Goal: Transaction & Acquisition: Book appointment/travel/reservation

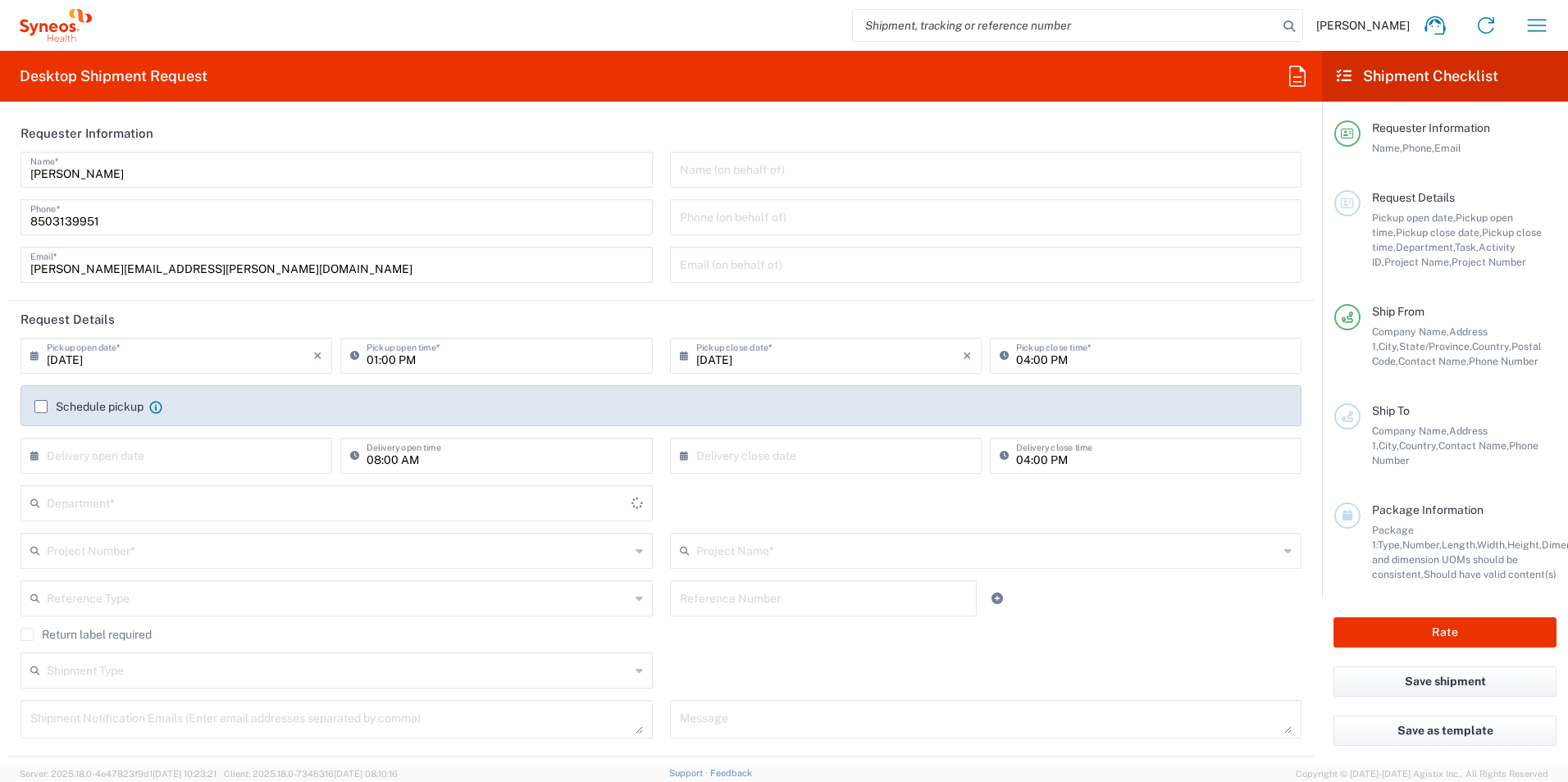
type input "[US_STATE]"
type input "[GEOGRAPHIC_DATA]"
type input "3216"
type input "[PERSON_NAME] Rsrch Grp ([GEOGRAPHIC_DATA]) In"
click at [92, 502] on input "text" at bounding box center [338, 502] width 583 height 28
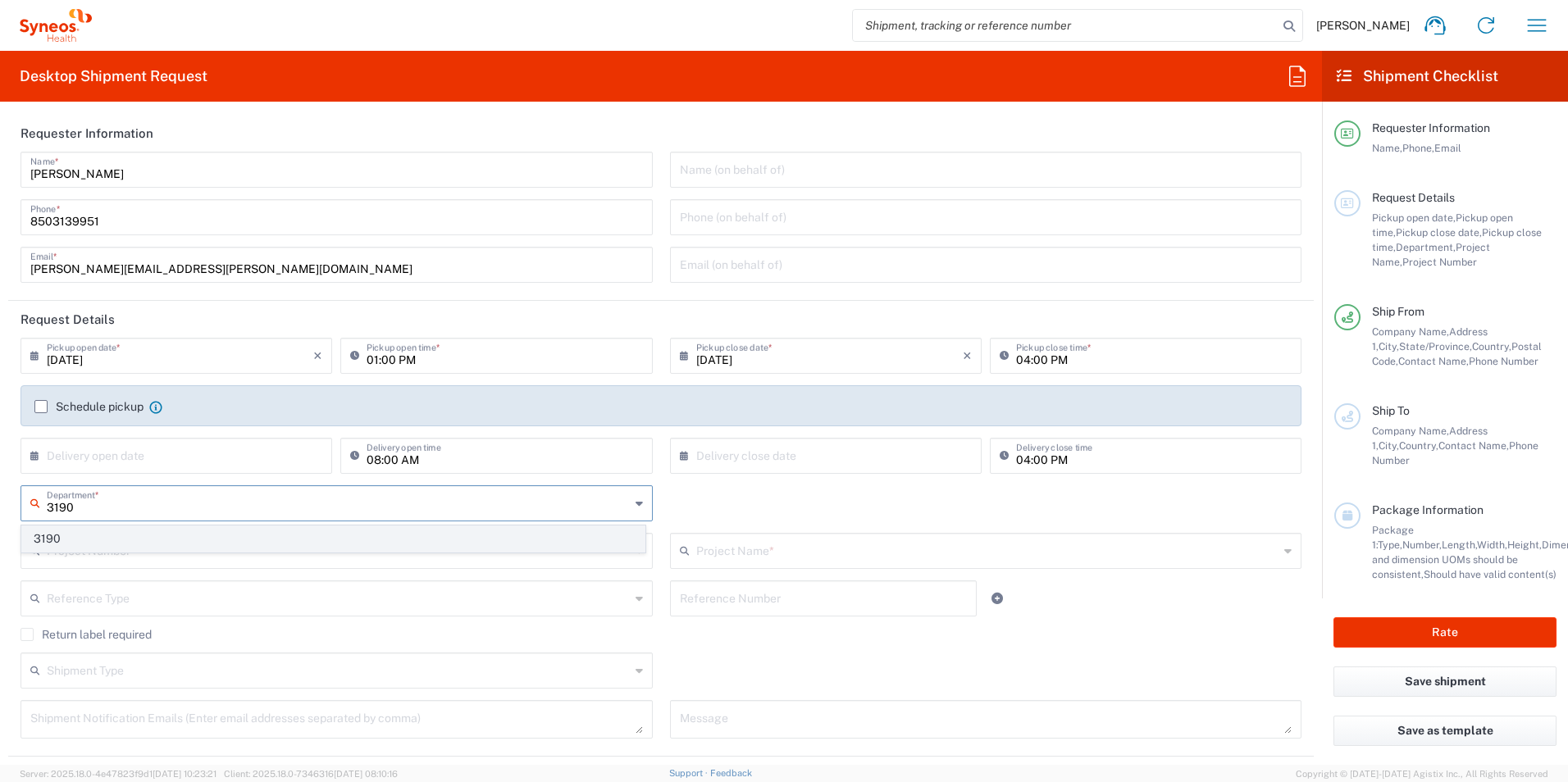
type input "3190"
click at [100, 545] on span "3190" at bounding box center [334, 539] width 623 height 26
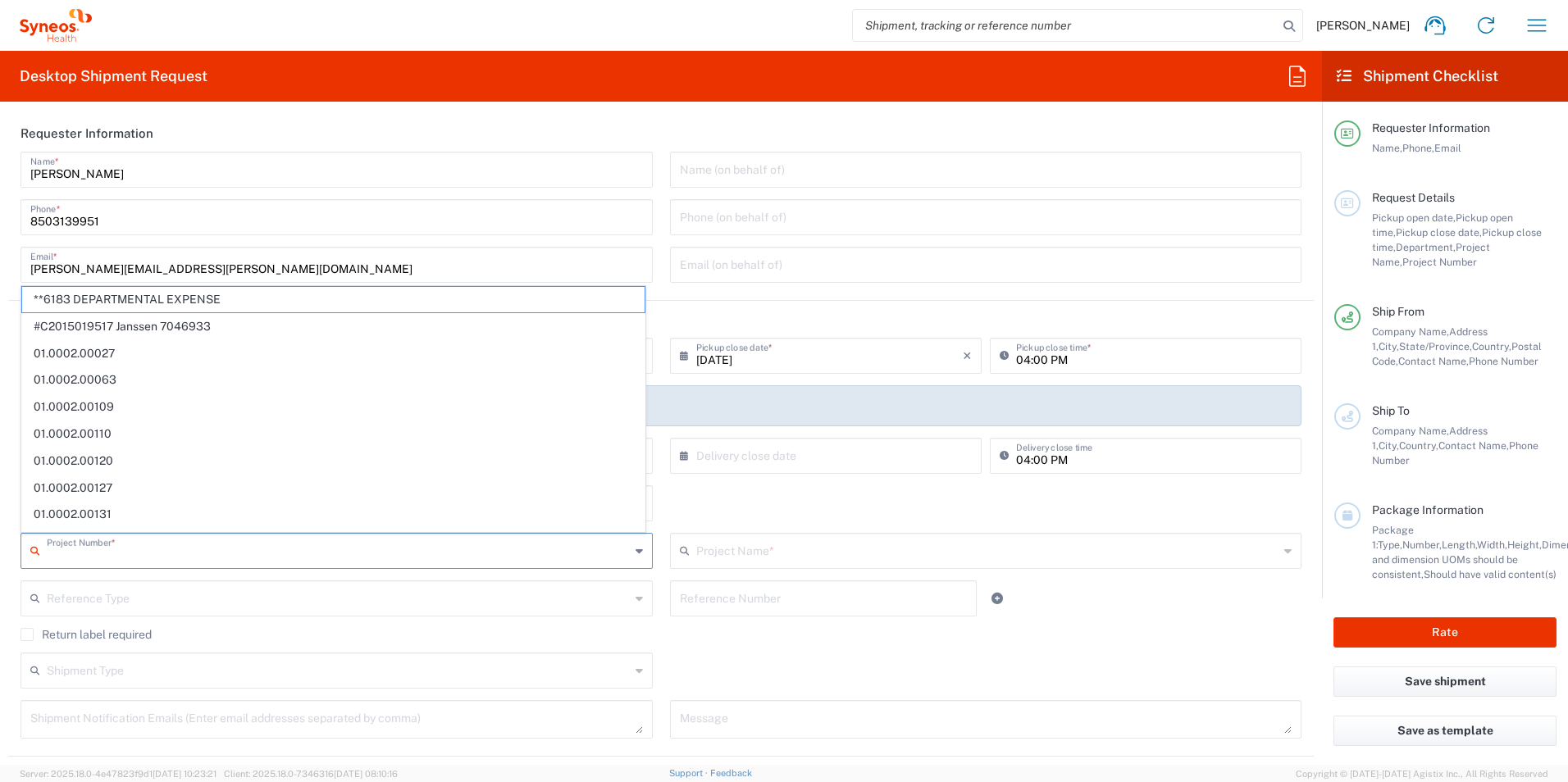
click at [120, 549] on input "text" at bounding box center [338, 550] width 583 height 28
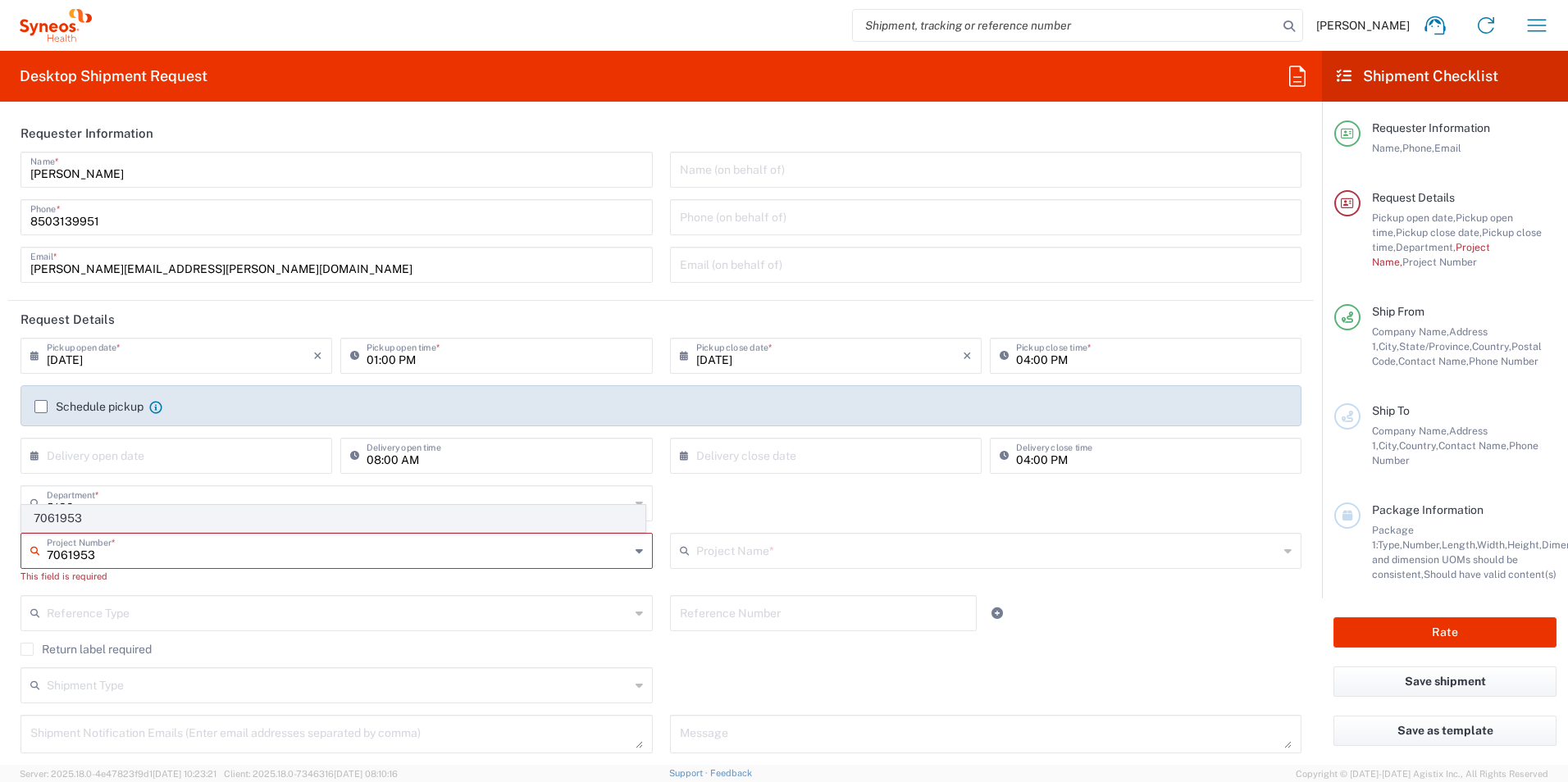
type input "7061953"
click at [87, 520] on span "7061953" at bounding box center [334, 518] width 623 height 26
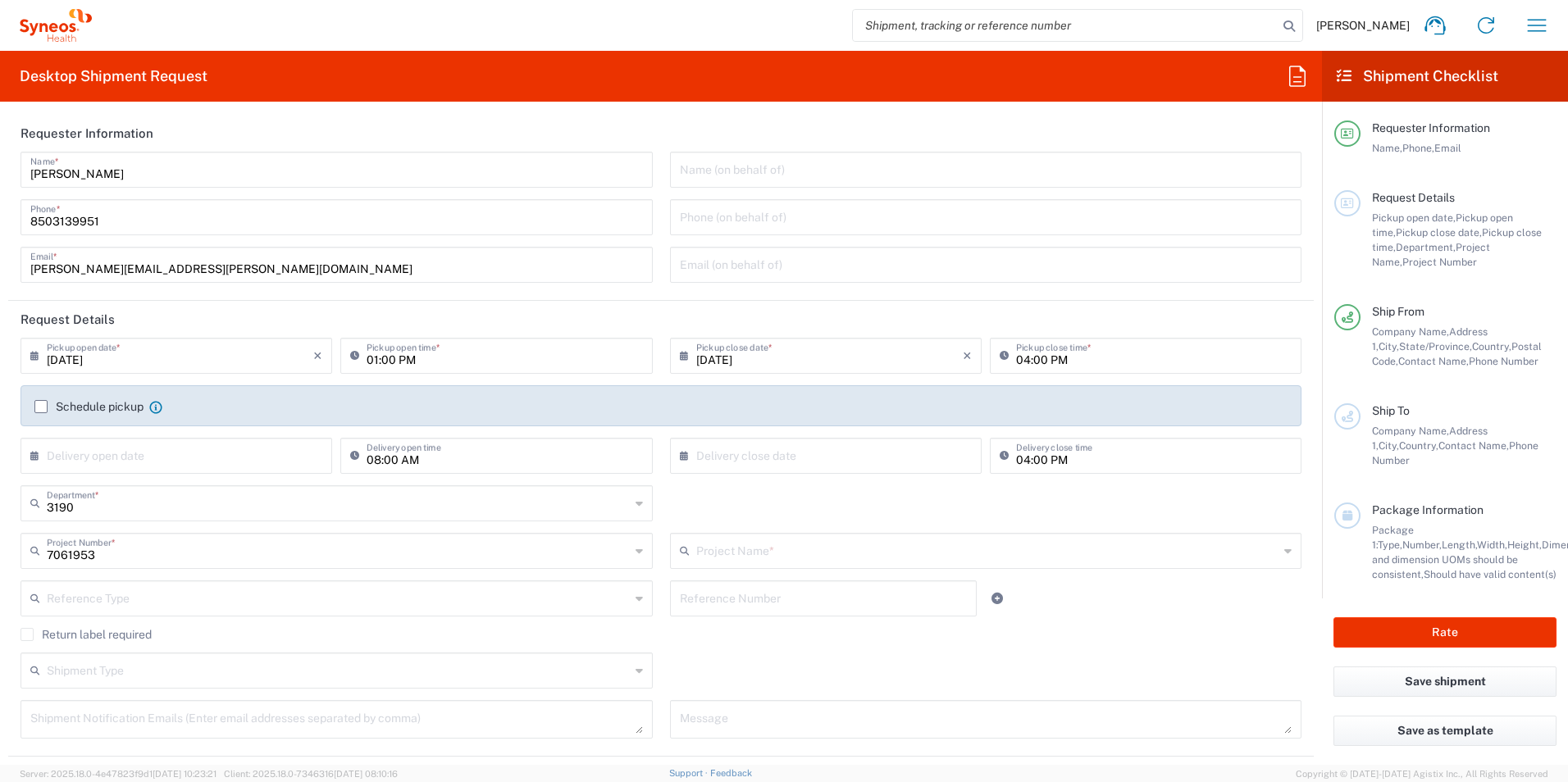
type input "802-ALX-002"
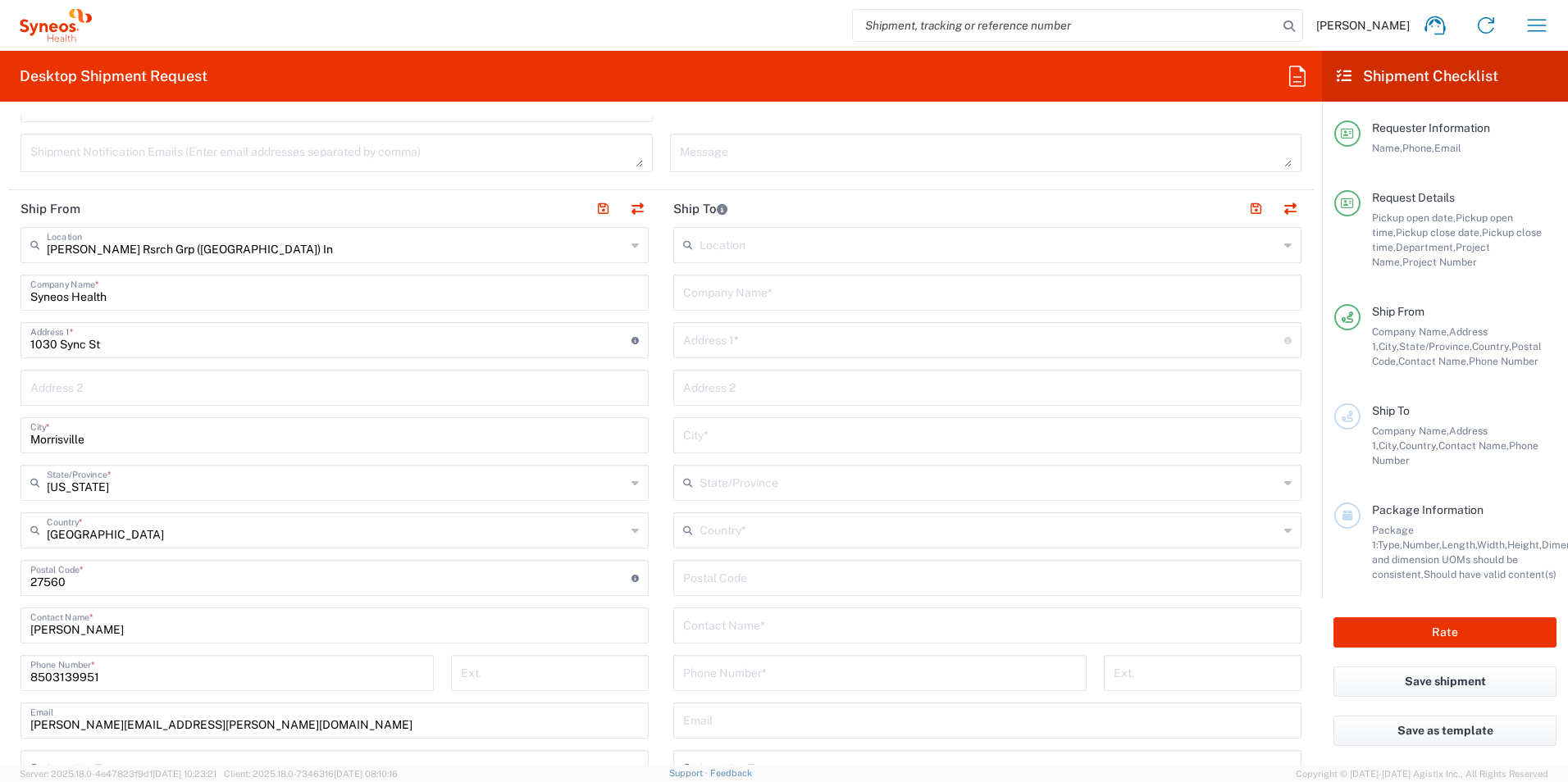
scroll to position [656, 0]
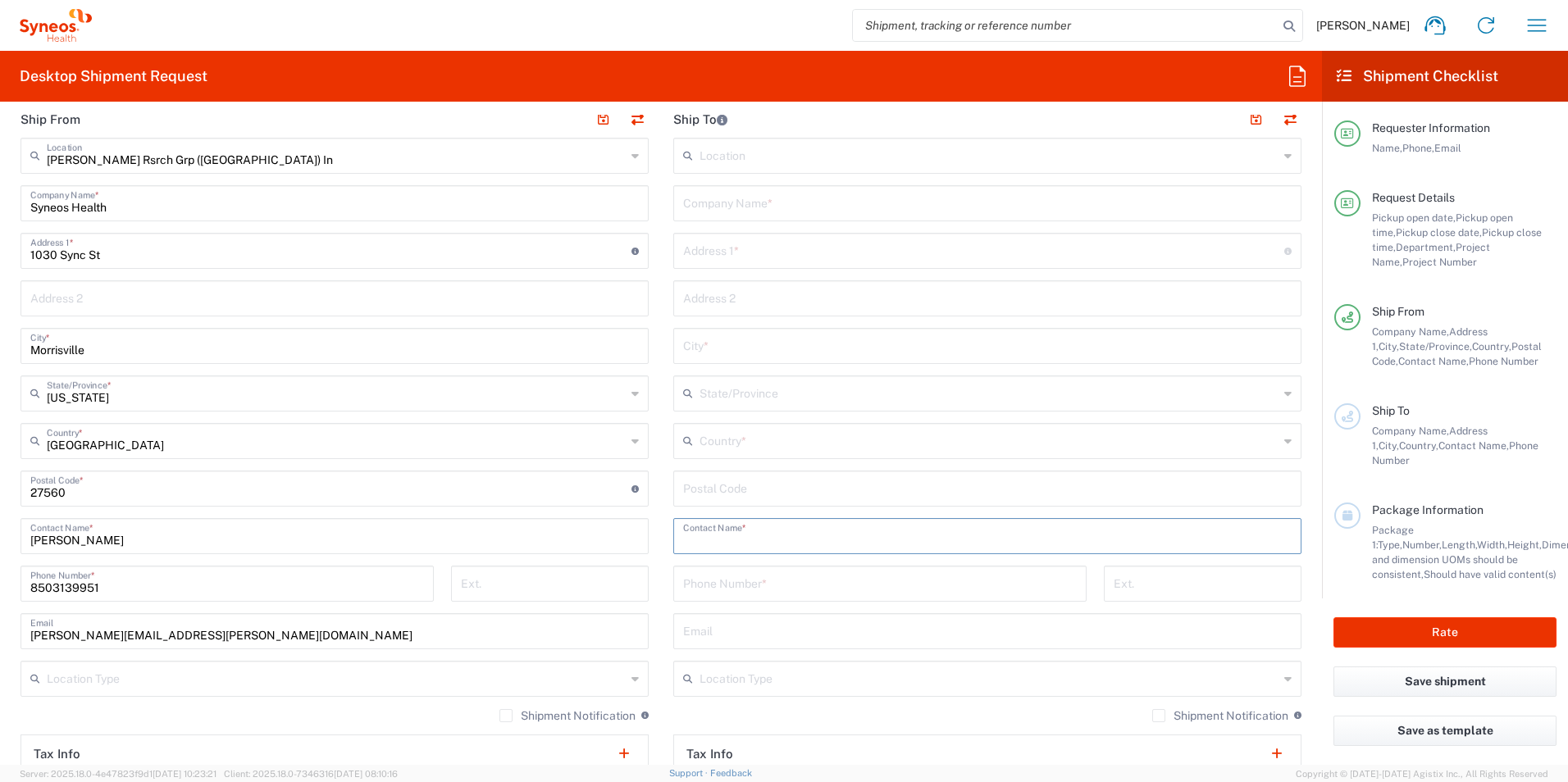
click at [820, 540] on input "text" at bounding box center [987, 535] width 608 height 28
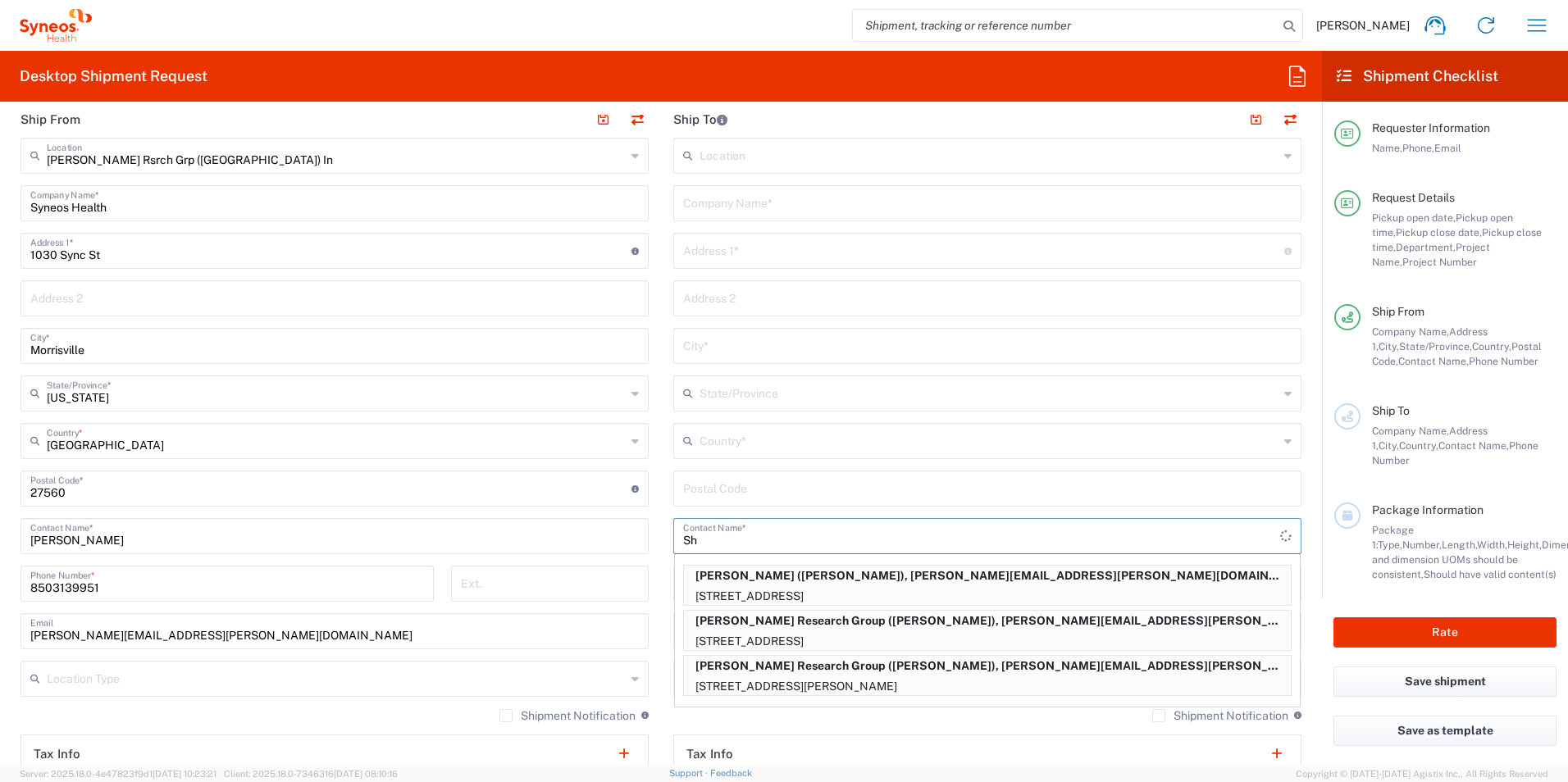
type input "S"
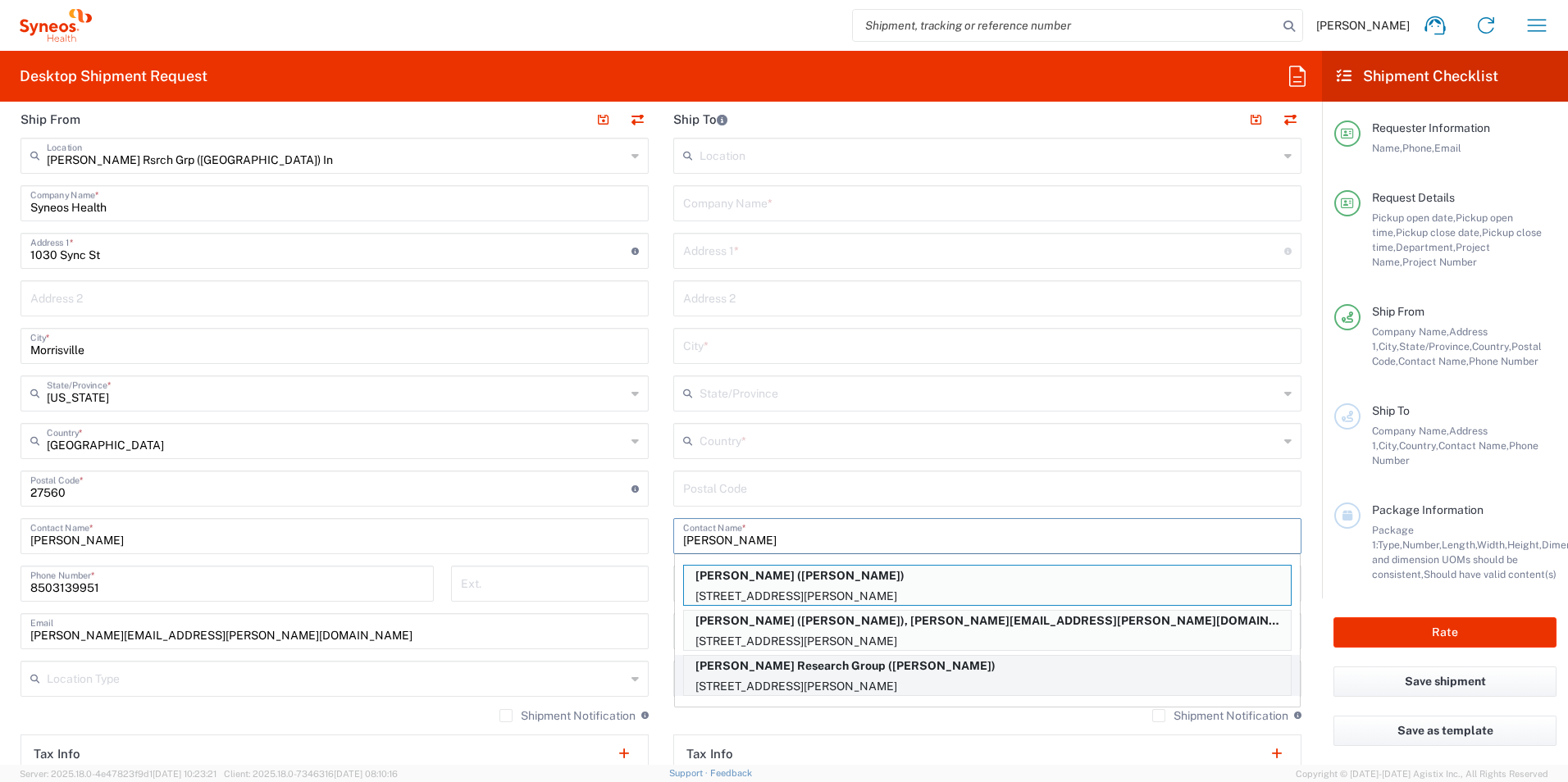
type input "[PERSON_NAME]"
click at [871, 688] on p "[STREET_ADDRESS][PERSON_NAME]" at bounding box center [987, 686] width 607 height 21
type input "[PERSON_NAME] Research Group"
type input "[STREET_ADDRESS][PERSON_NAME]"
type input "Mineola"
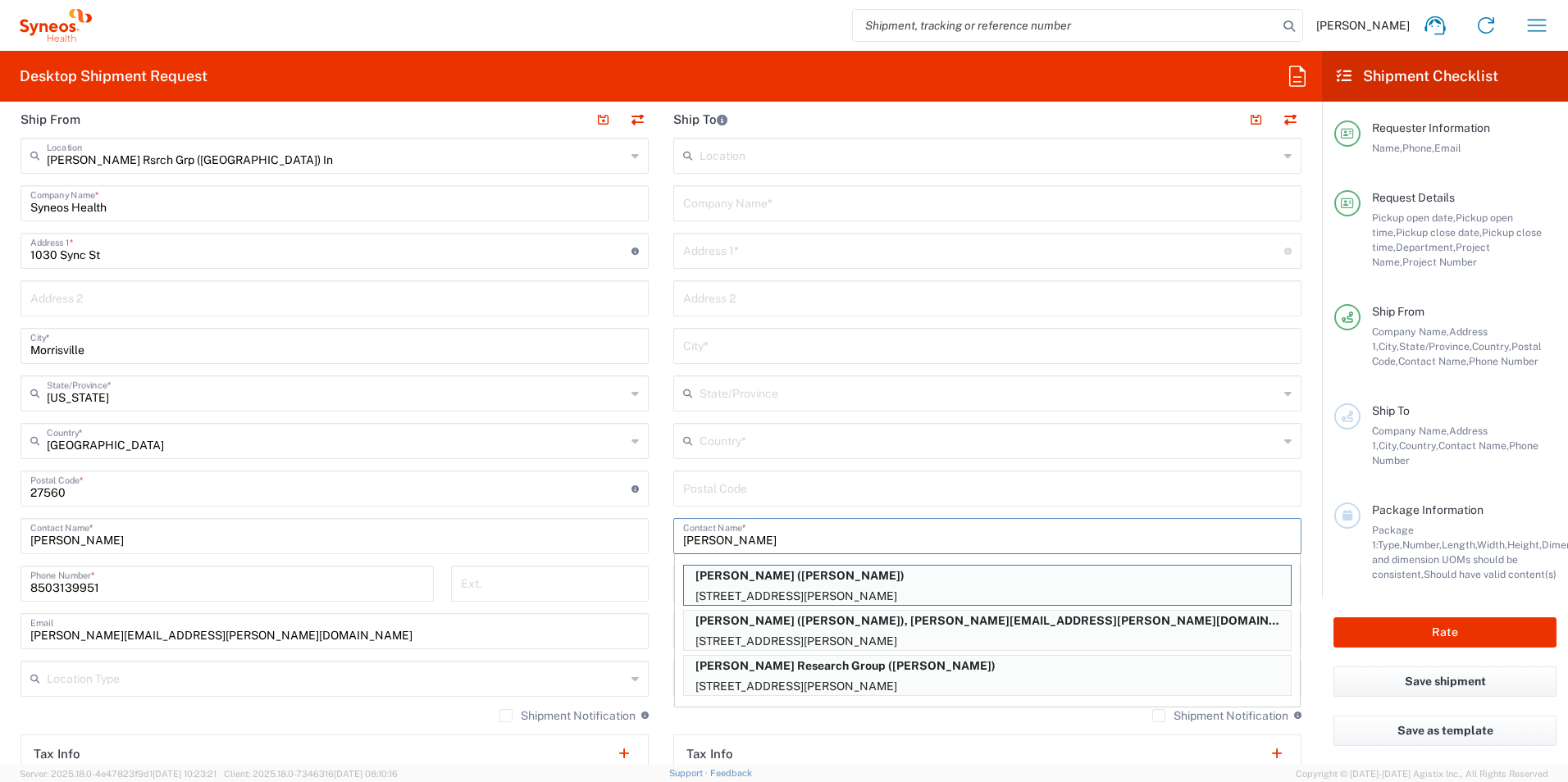
type input "[GEOGRAPHIC_DATA]"
type input "11501"
type input "[PERSON_NAME]"
type input "[PHONE_NUMBER]"
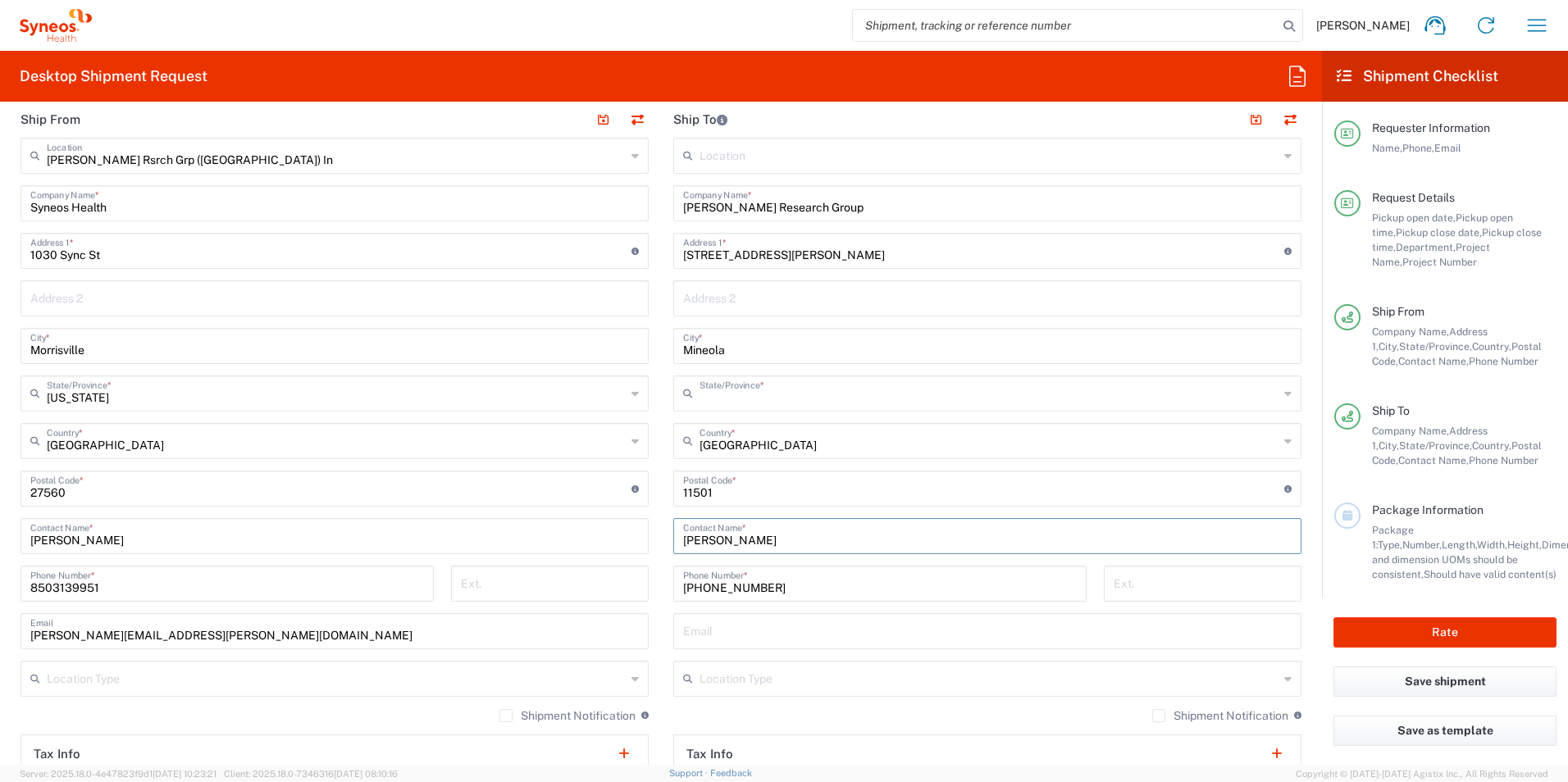
type input "[US_STATE]"
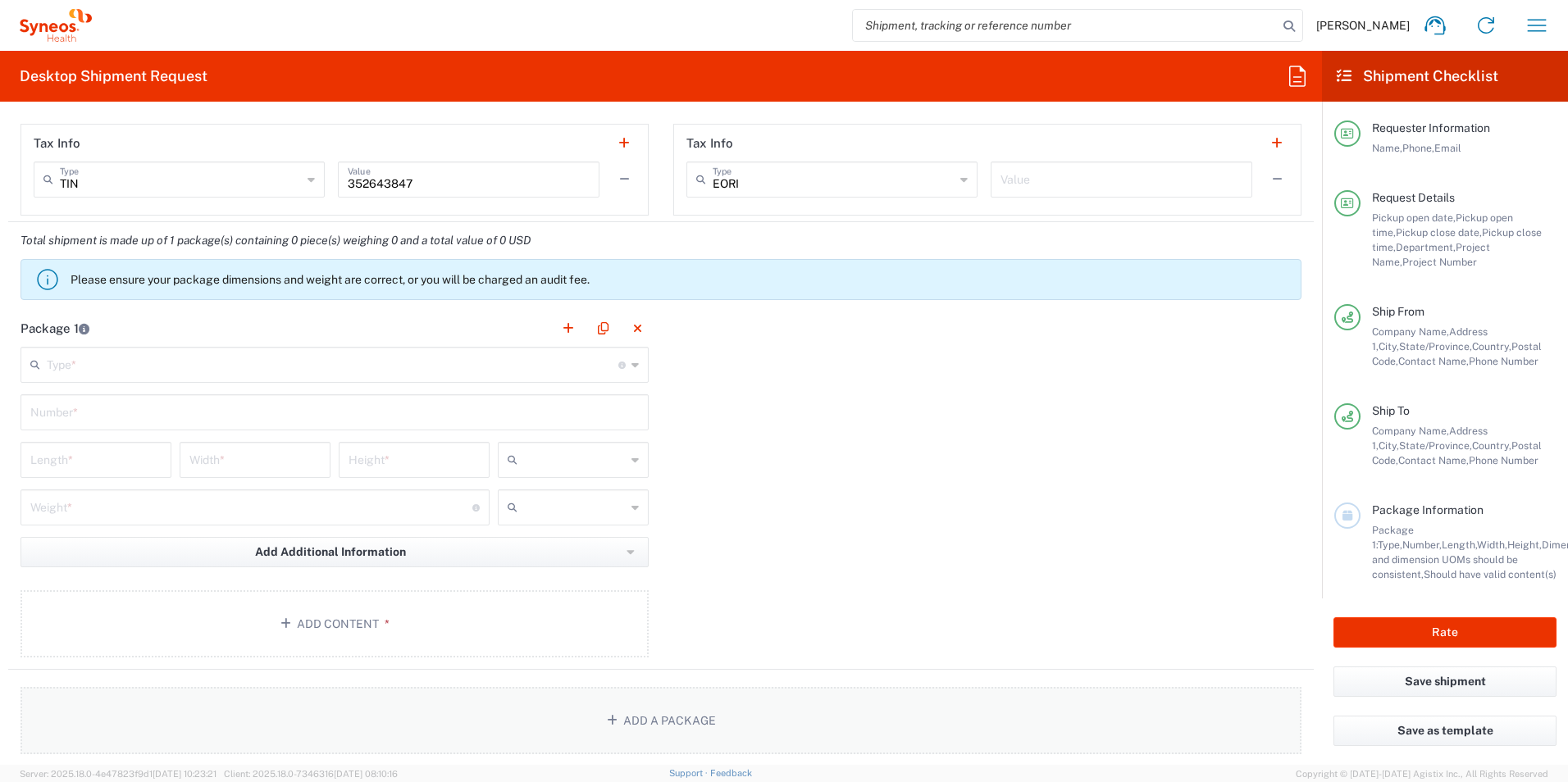
scroll to position [1394, 0]
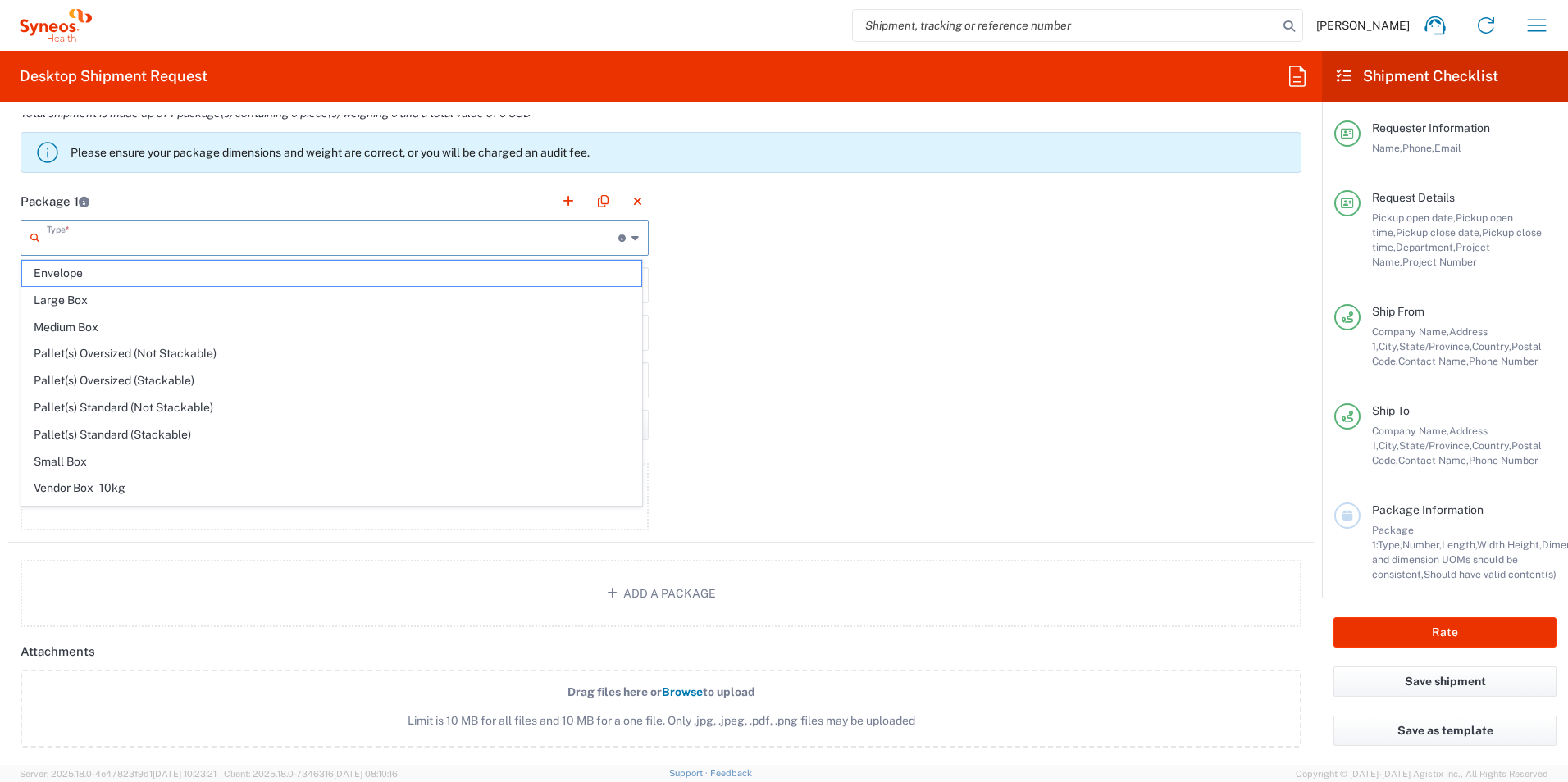
click at [161, 230] on input "text" at bounding box center [332, 236] width 572 height 28
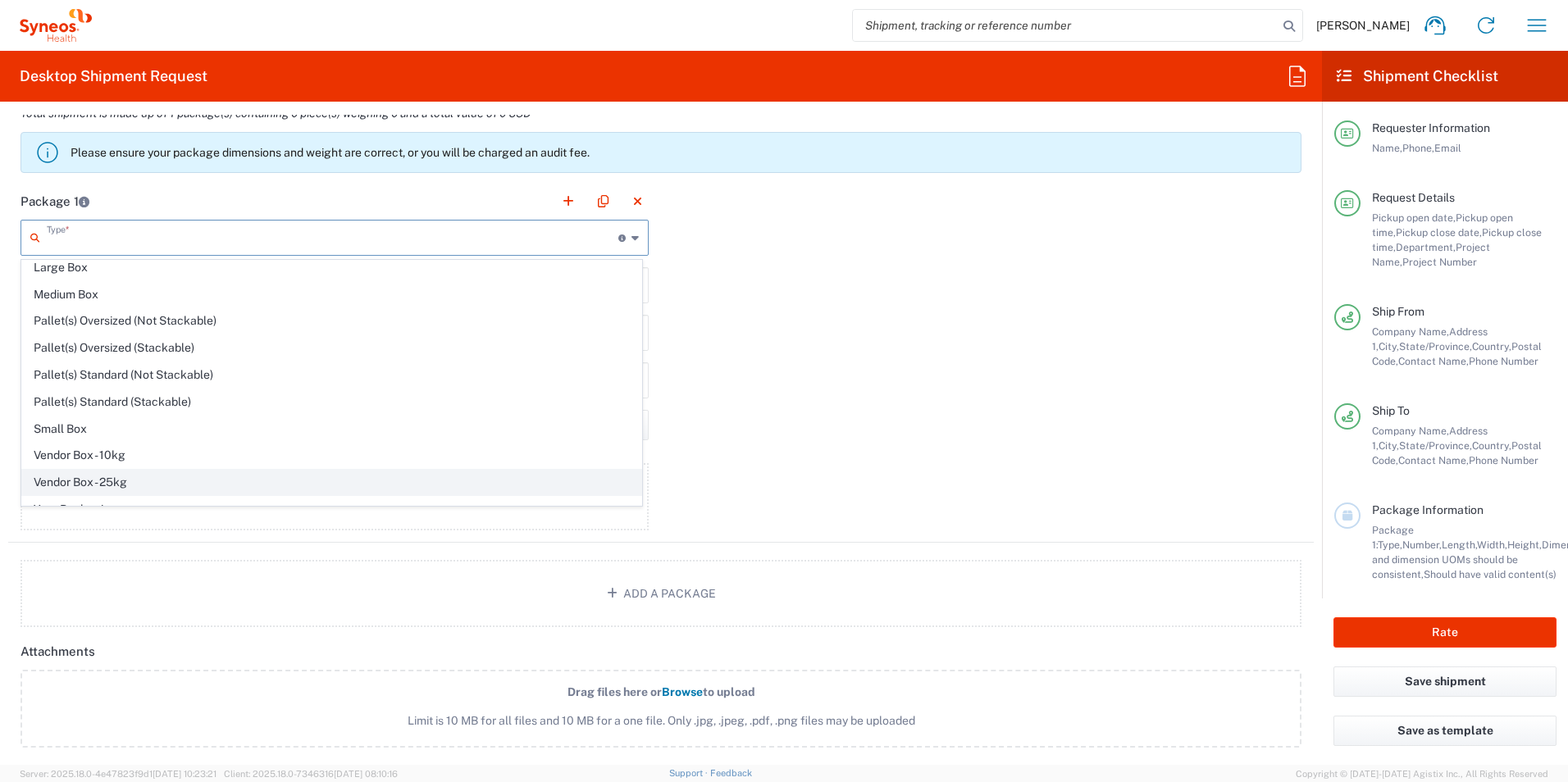
scroll to position [50, 0]
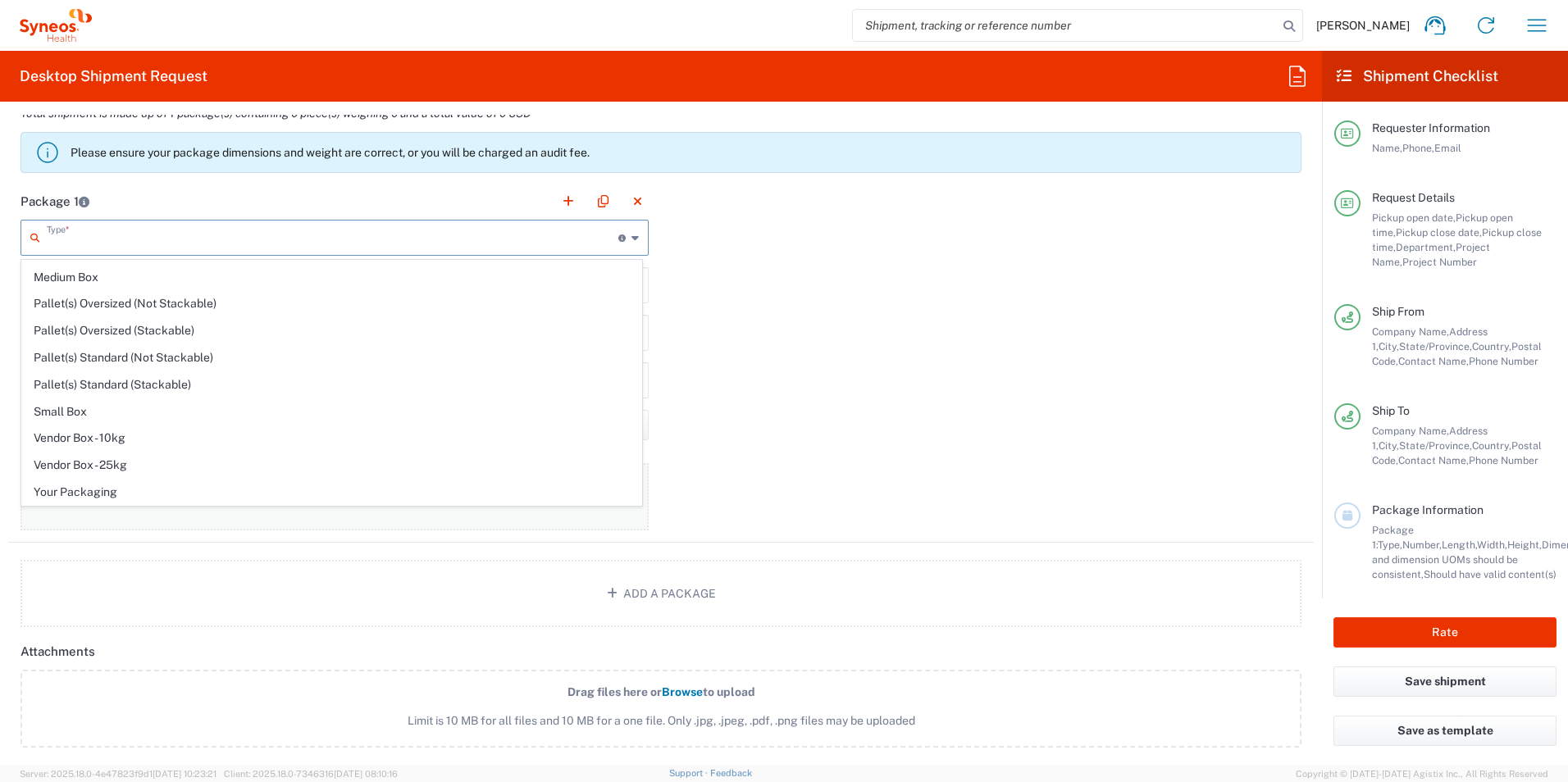
click at [139, 488] on span "Your Packaging" at bounding box center [332, 492] width 619 height 26
type input "Your Packaging"
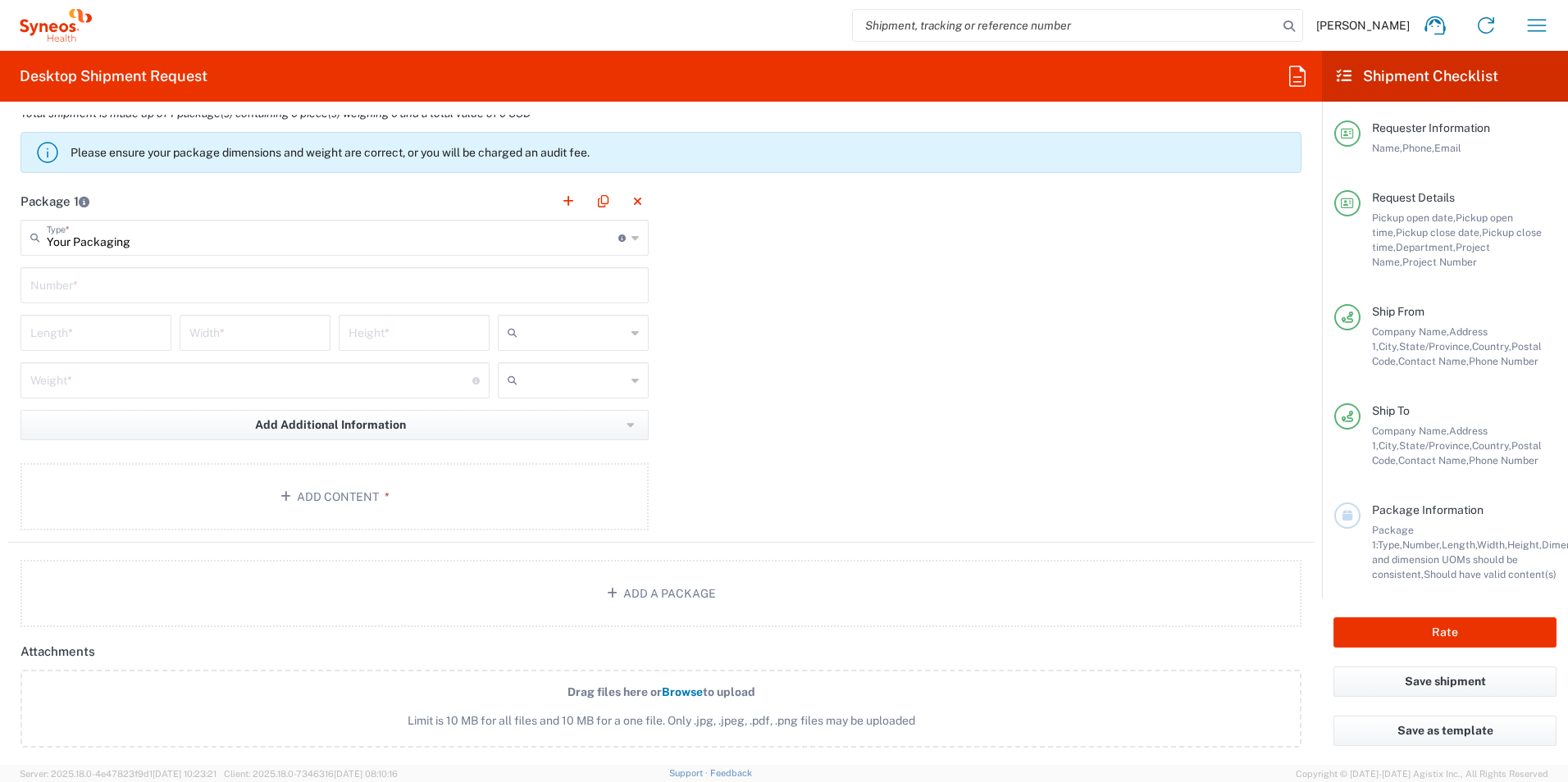
click at [118, 287] on input "text" at bounding box center [334, 284] width 608 height 28
type input "1"
click at [106, 330] on input "number" at bounding box center [96, 331] width 131 height 28
type input "12"
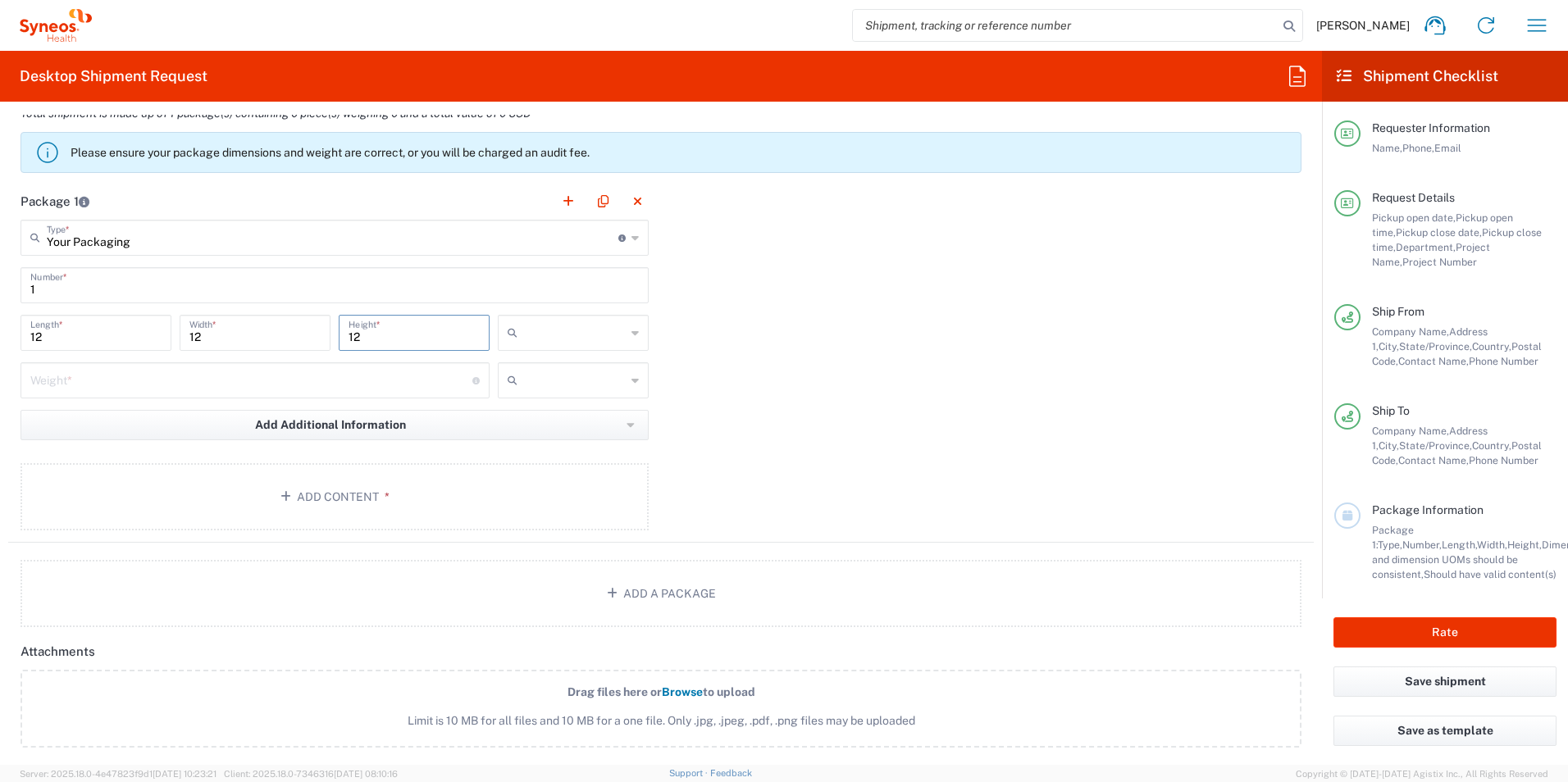
type input "12"
type input "in"
type input "7.5"
type input "lbs"
click at [333, 492] on button "Add Content *" at bounding box center [335, 497] width 628 height 67
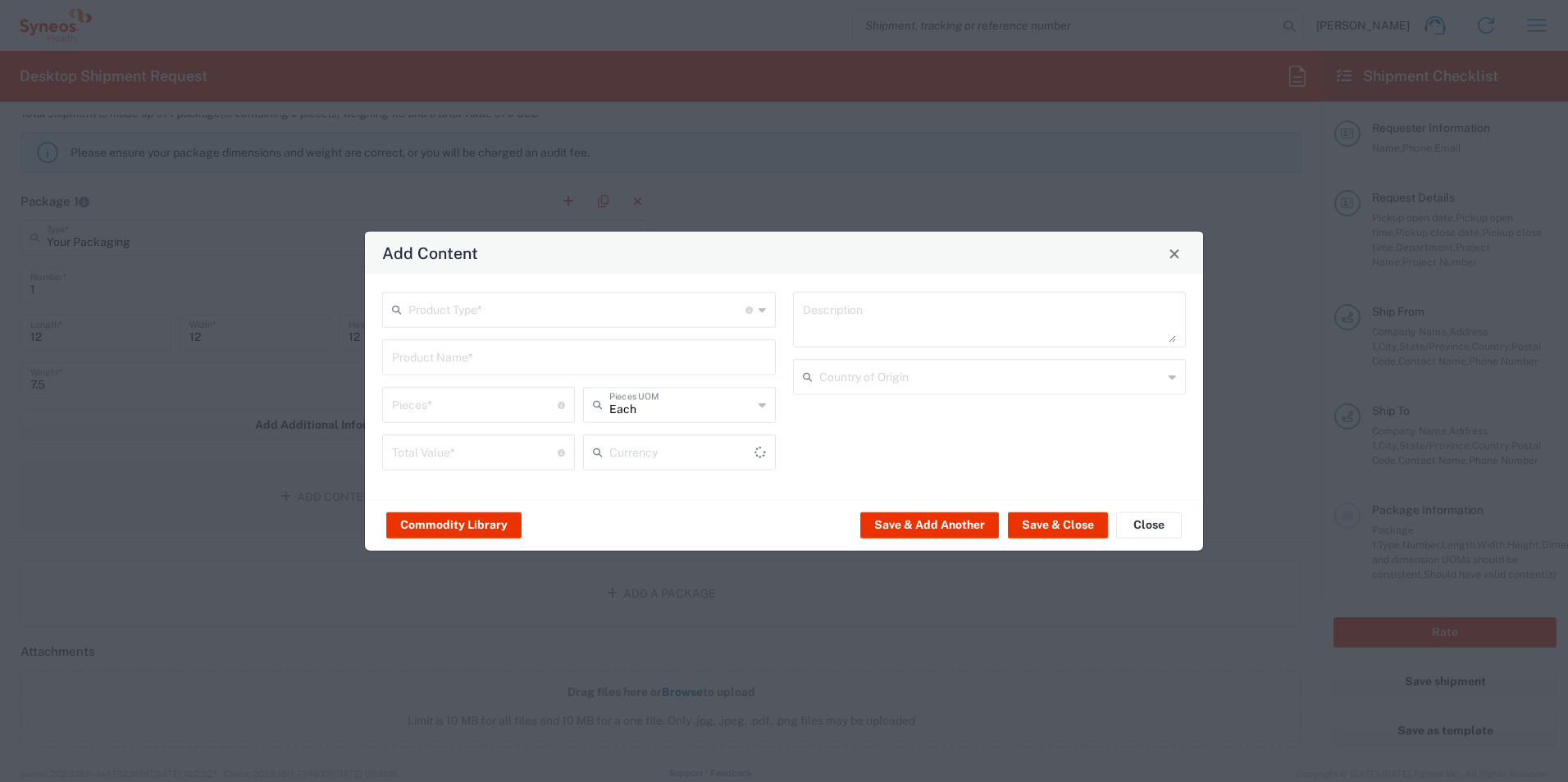
type input "US Dollar"
click at [445, 297] on input "text" at bounding box center [577, 309] width 337 height 28
click at [509, 380] on span "General Commodity" at bounding box center [578, 373] width 390 height 26
type input "General Commodity"
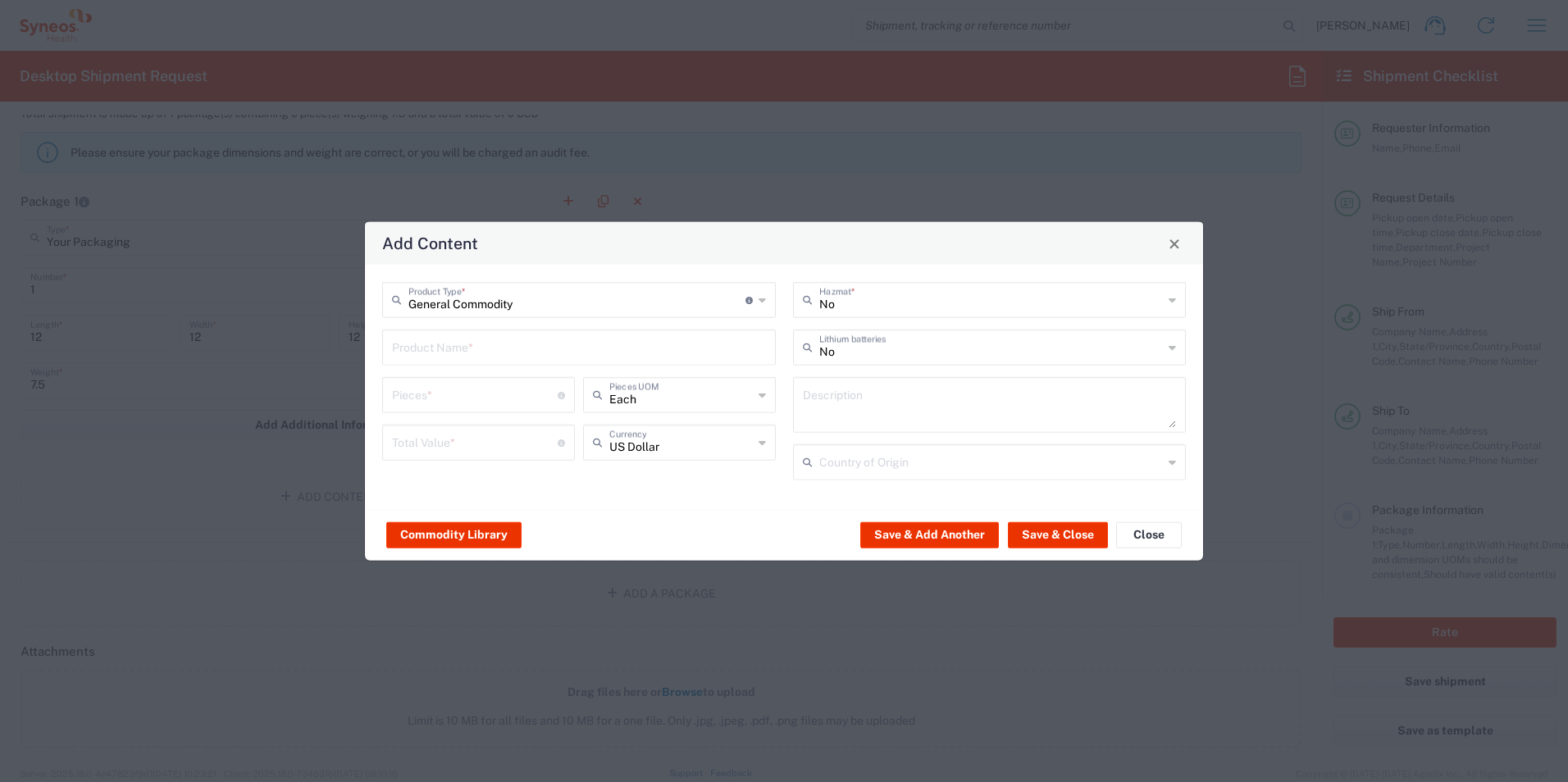
click at [503, 343] on input "text" at bounding box center [578, 346] width 374 height 28
type input "Nursing Supplies"
click at [518, 400] on input "number" at bounding box center [474, 393] width 166 height 28
type input "122"
click at [484, 448] on input "number" at bounding box center [474, 441] width 166 height 28
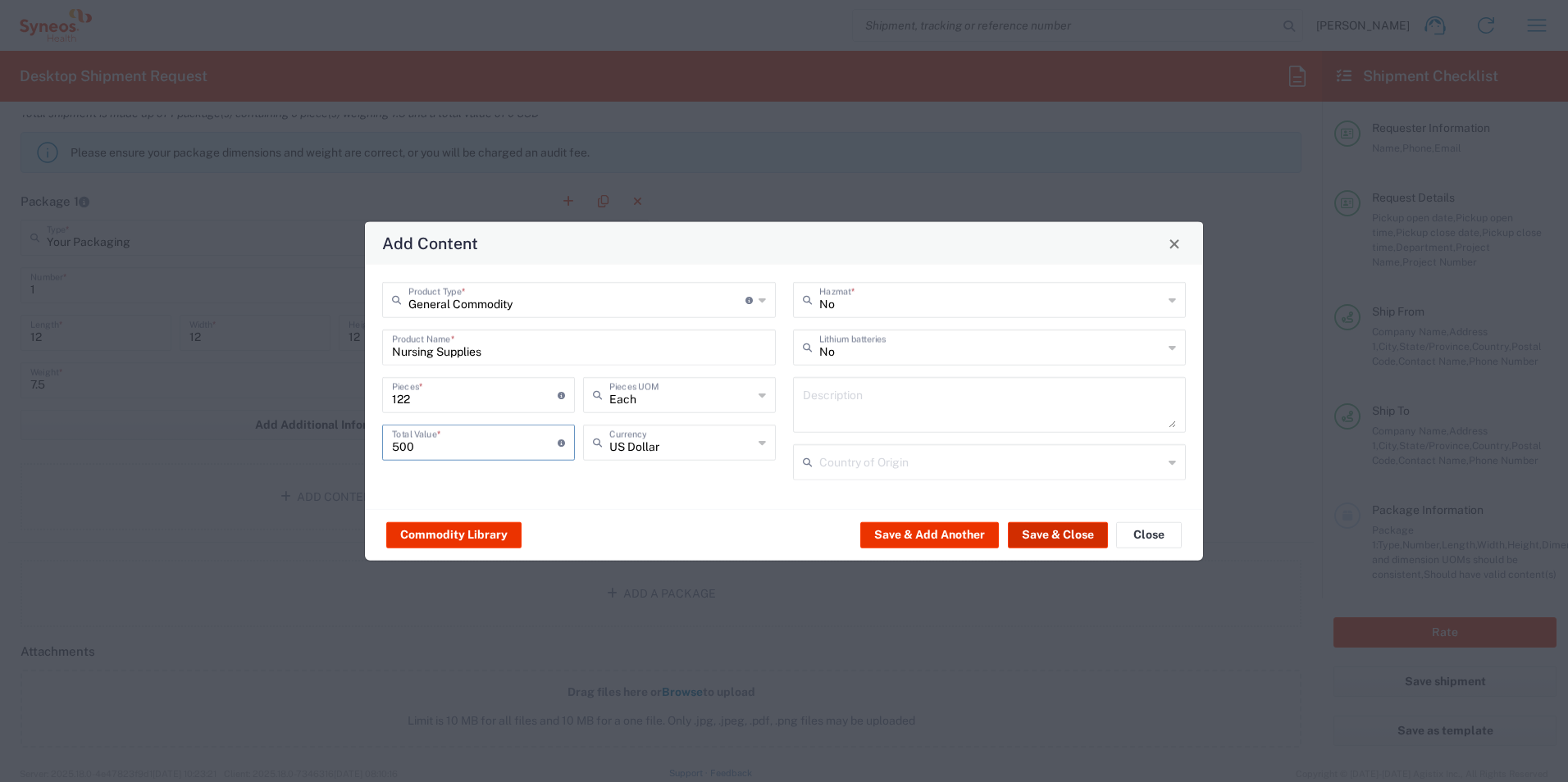
type input "500"
click at [1049, 547] on button "Save & Close" at bounding box center [1058, 535] width 100 height 27
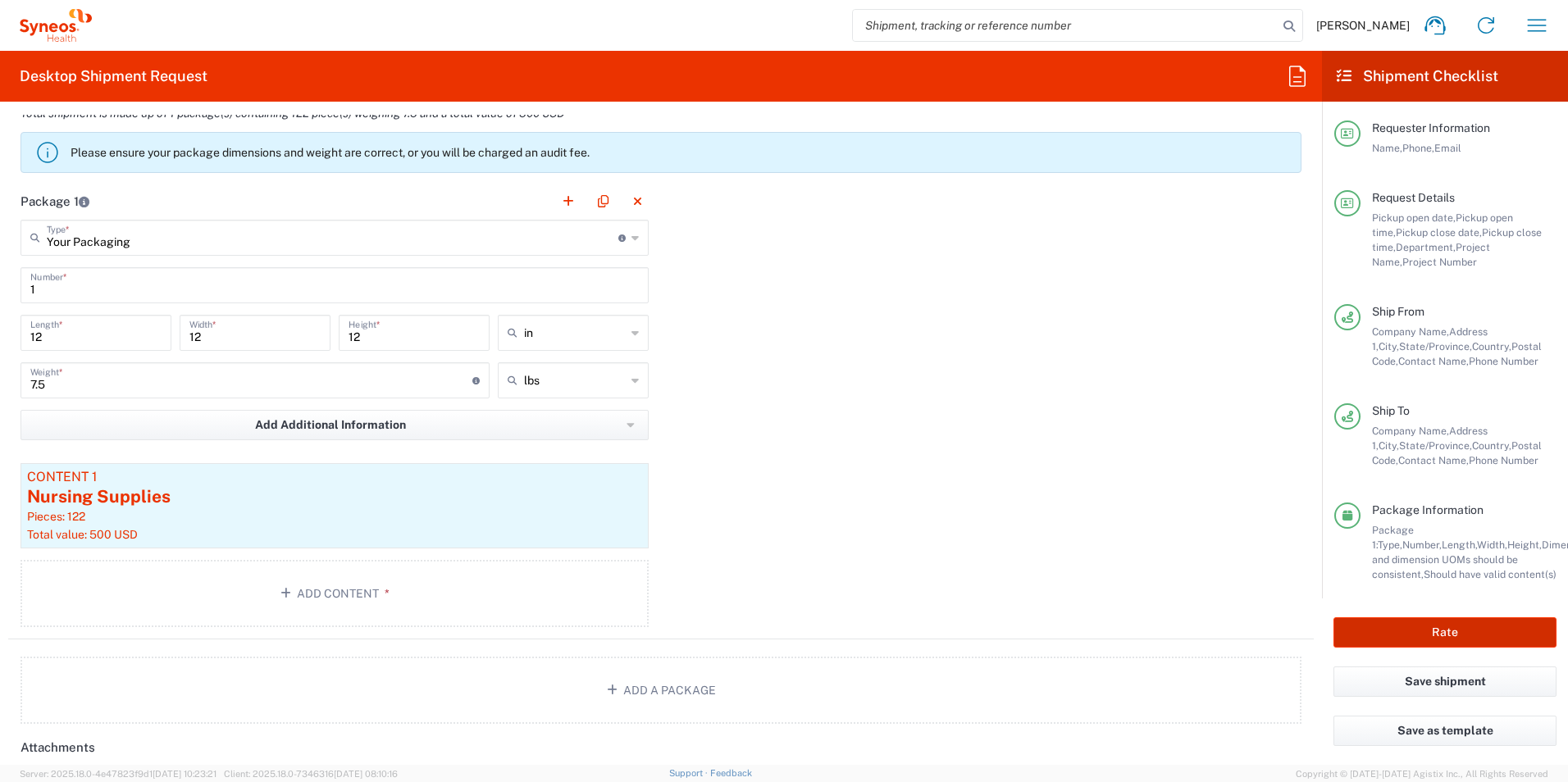
click at [1393, 625] on button "Rate" at bounding box center [1446, 632] width 223 height 30
type input "7061953"
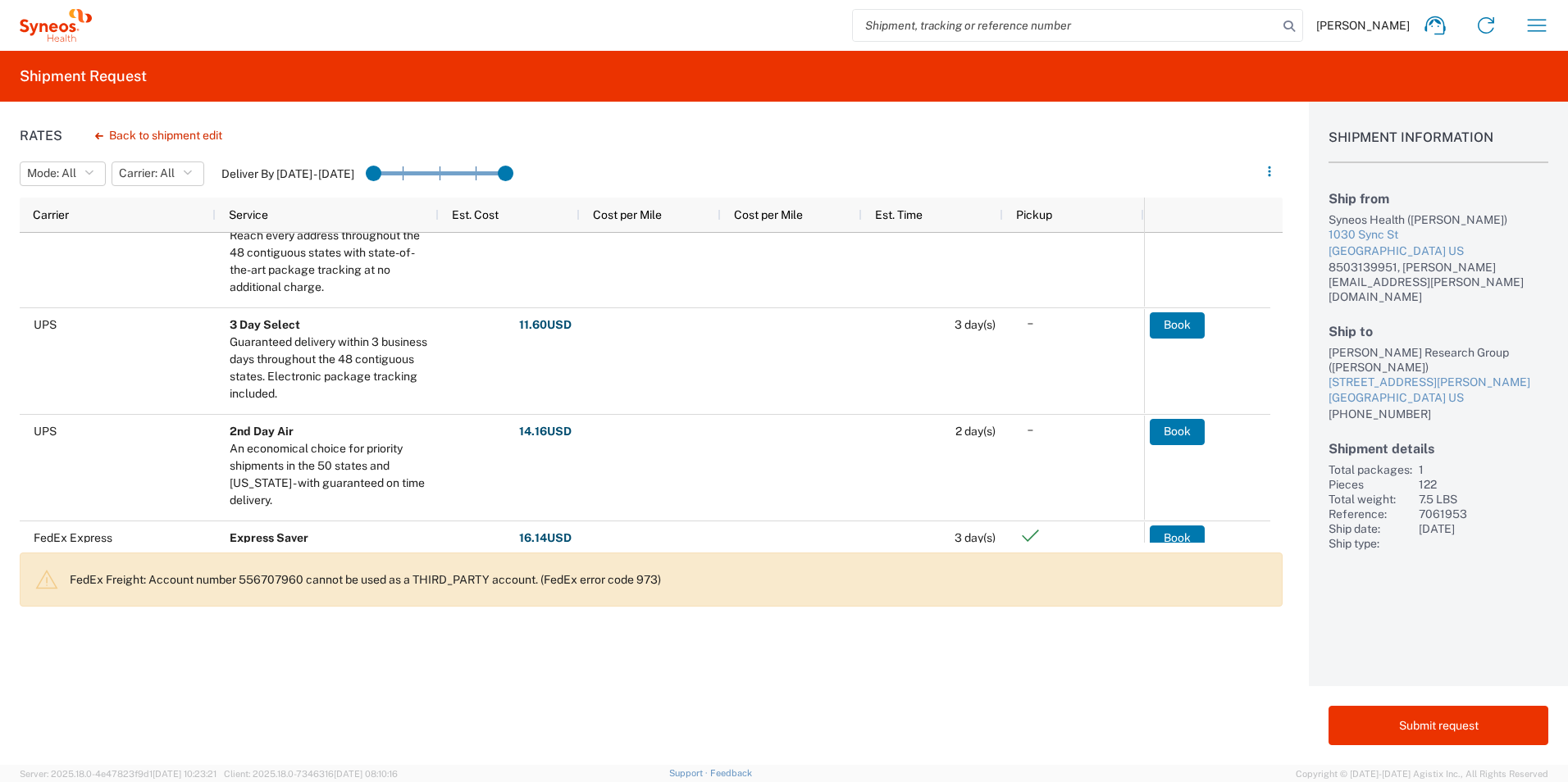
scroll to position [128, 0]
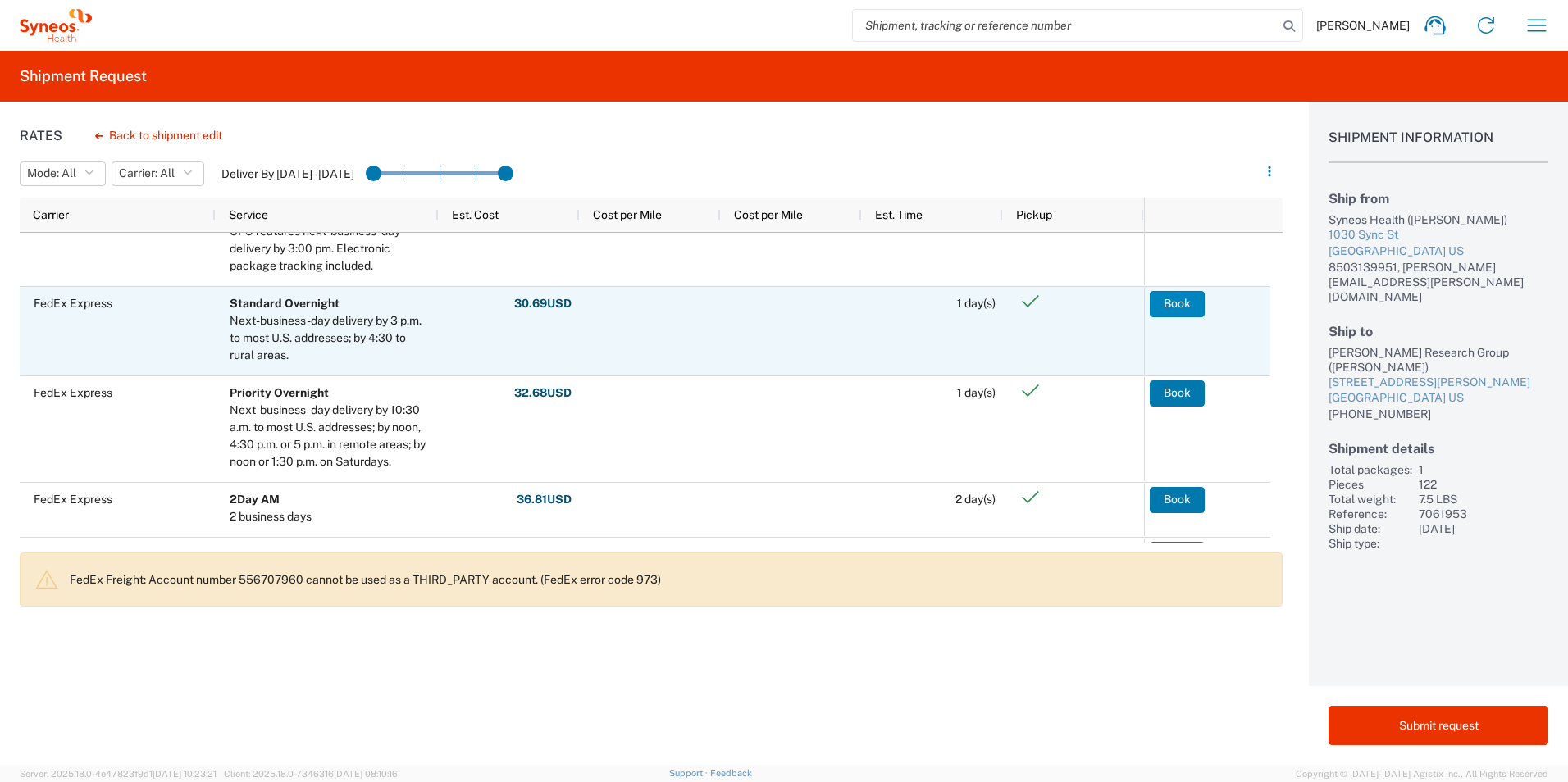
click at [1165, 299] on button "Book" at bounding box center [1178, 304] width 55 height 27
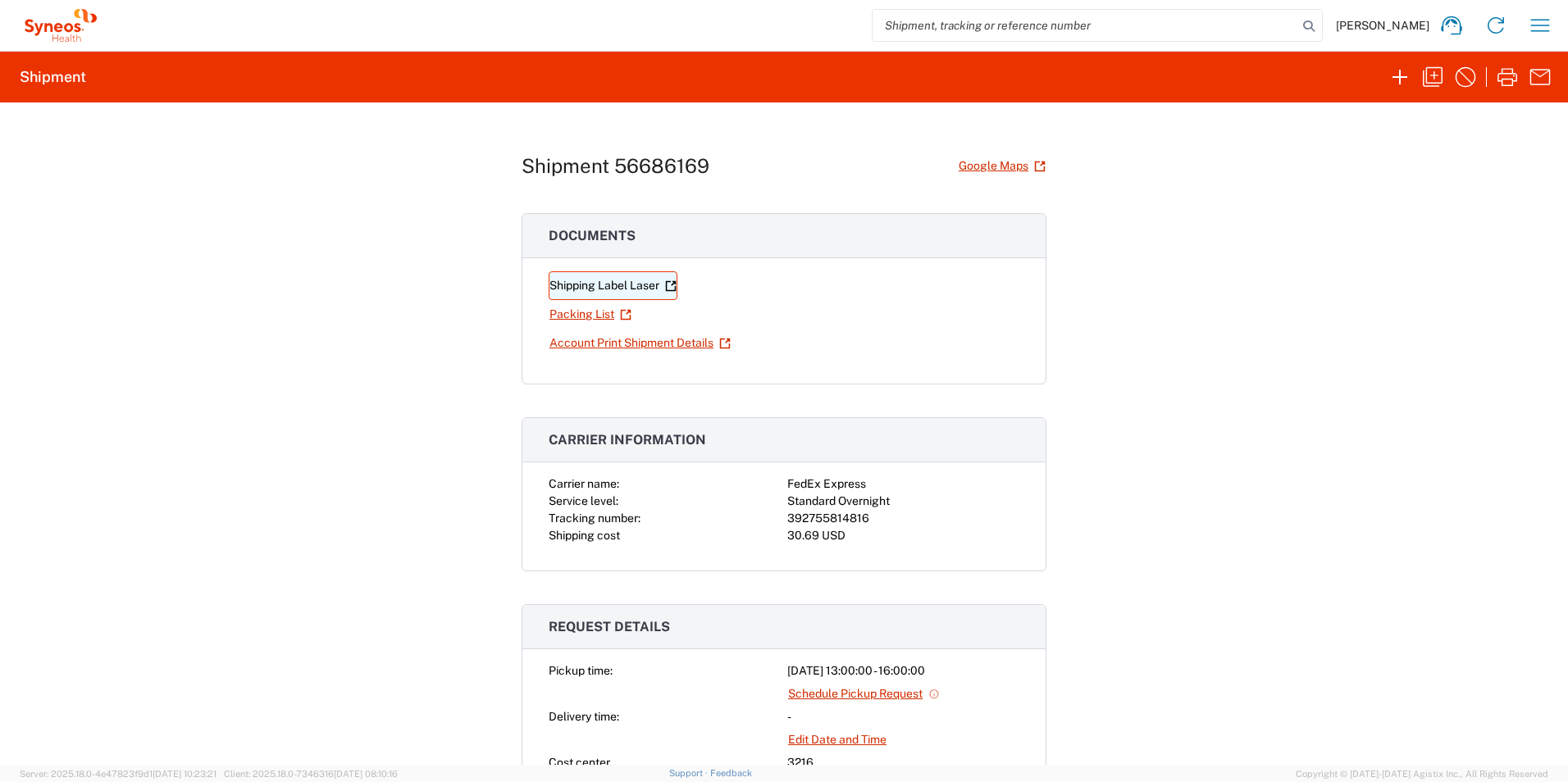
click at [595, 282] on link "Shipping Label Laser" at bounding box center [613, 285] width 129 height 28
